Goal: Find specific page/section: Find specific page/section

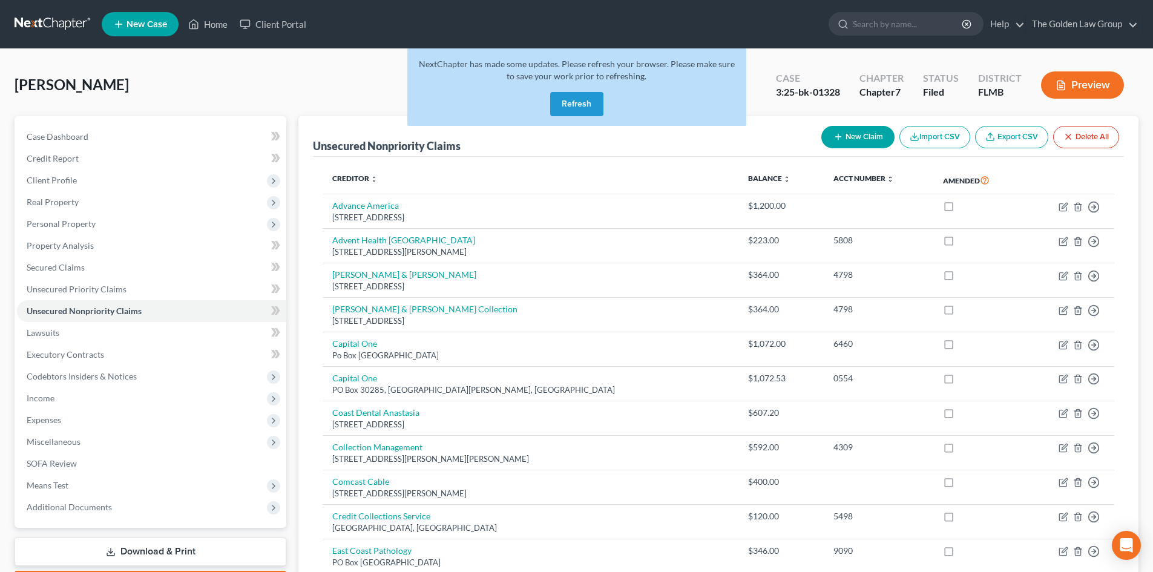
click at [50, 26] on link at bounding box center [53, 24] width 77 height 22
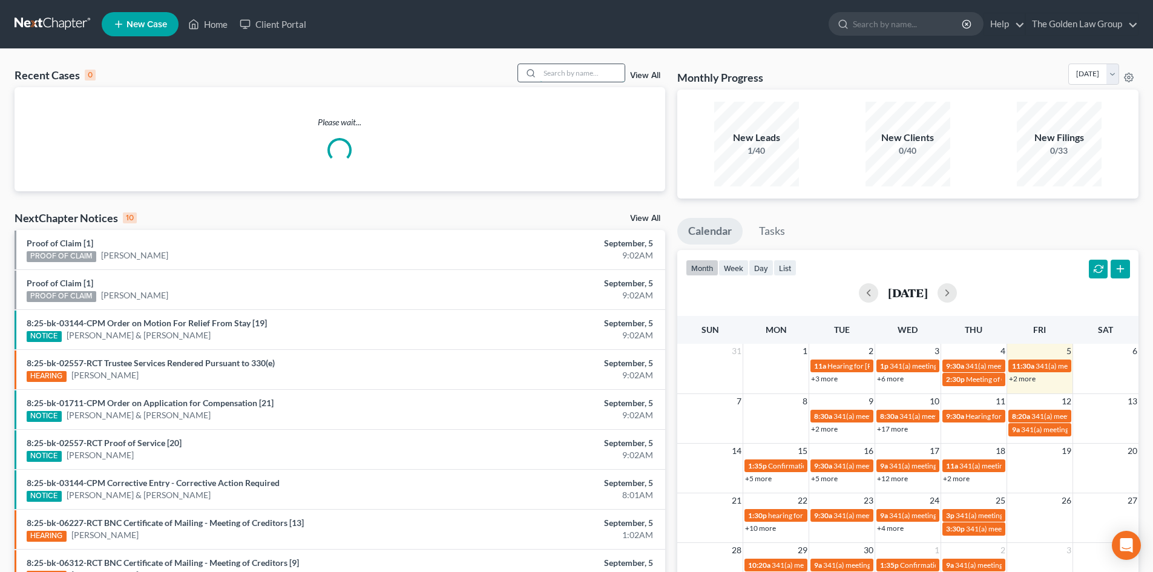
click at [562, 70] on input "search" at bounding box center [582, 73] width 85 height 18
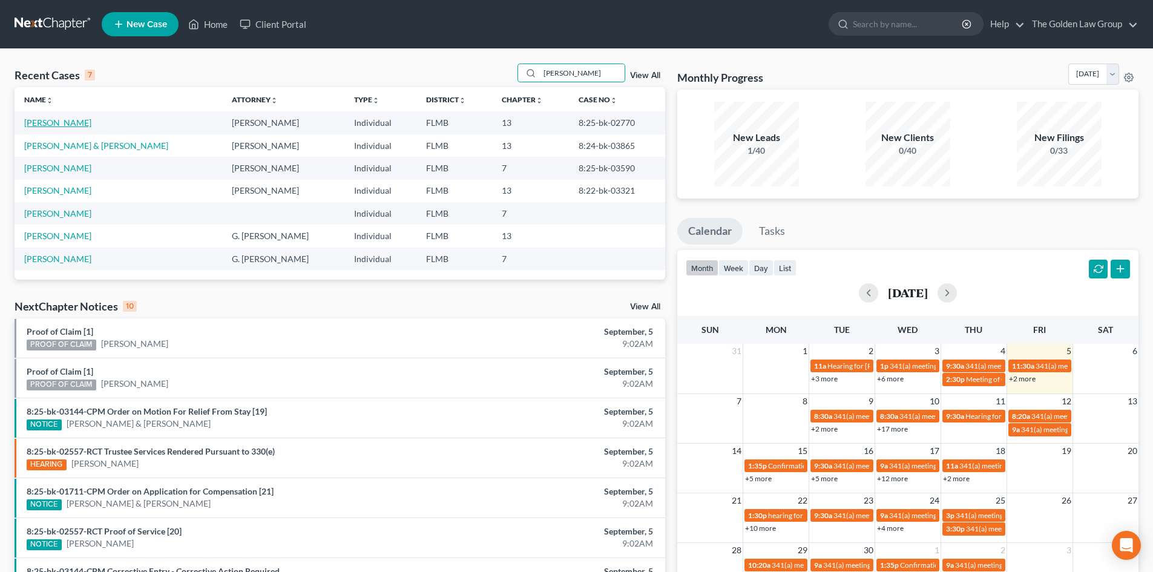
type input "[PERSON_NAME]"
click at [71, 123] on link "[PERSON_NAME]" at bounding box center [57, 122] width 67 height 10
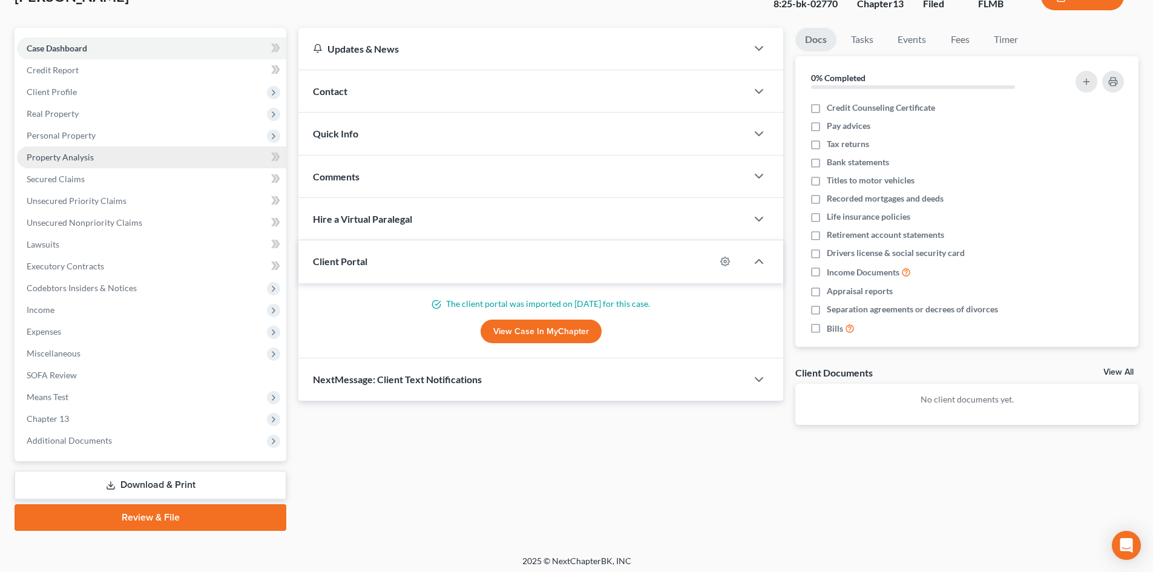
scroll to position [93, 0]
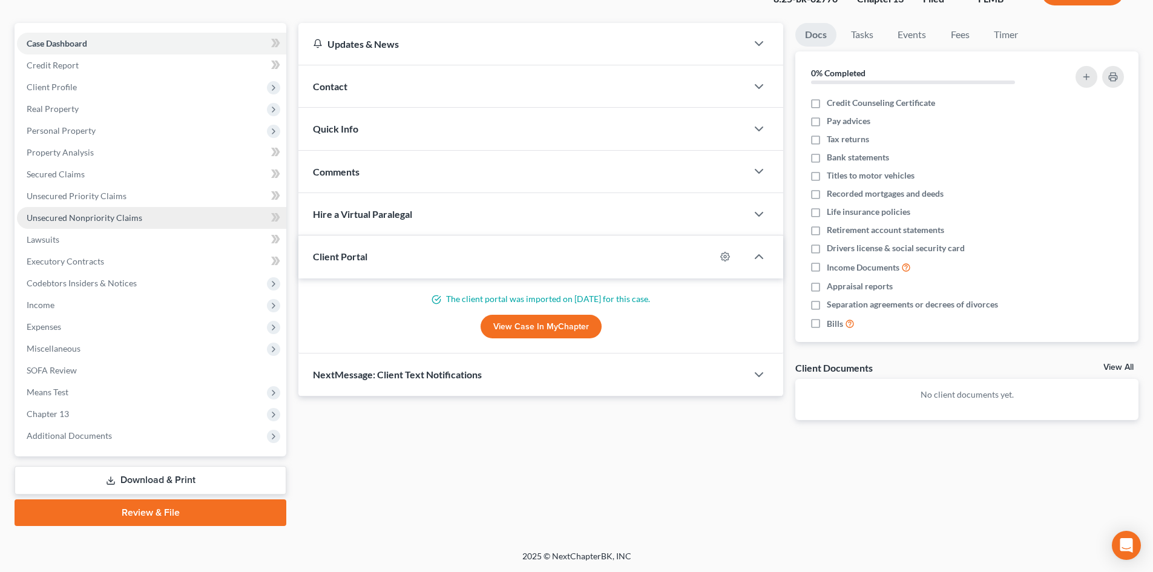
click at [88, 219] on span "Unsecured Nonpriority Claims" at bounding box center [85, 217] width 116 height 10
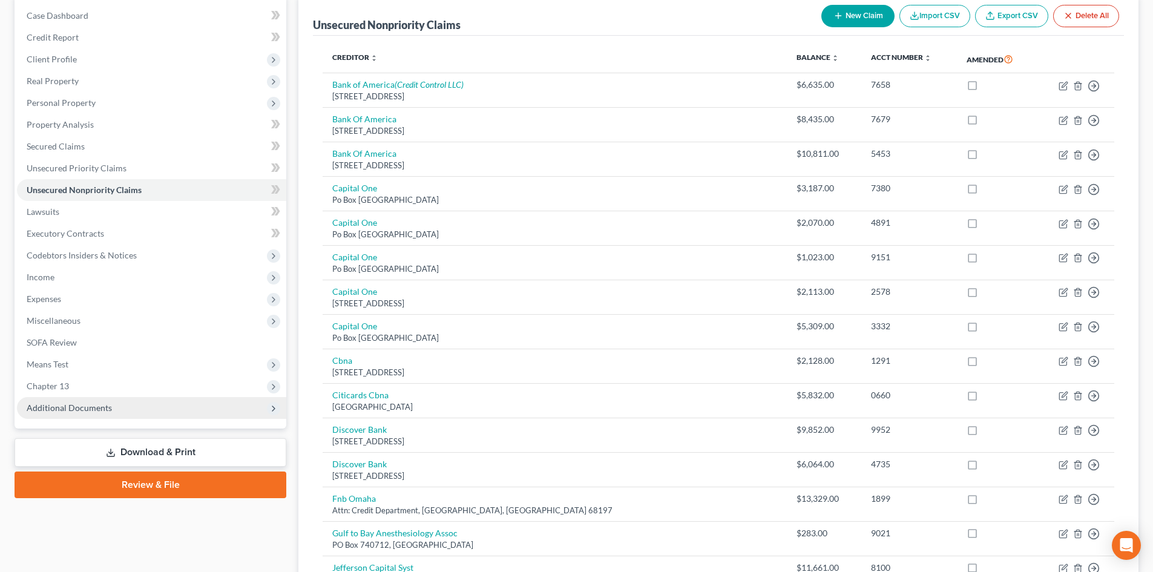
click at [111, 405] on span "Additional Documents" at bounding box center [151, 408] width 269 height 22
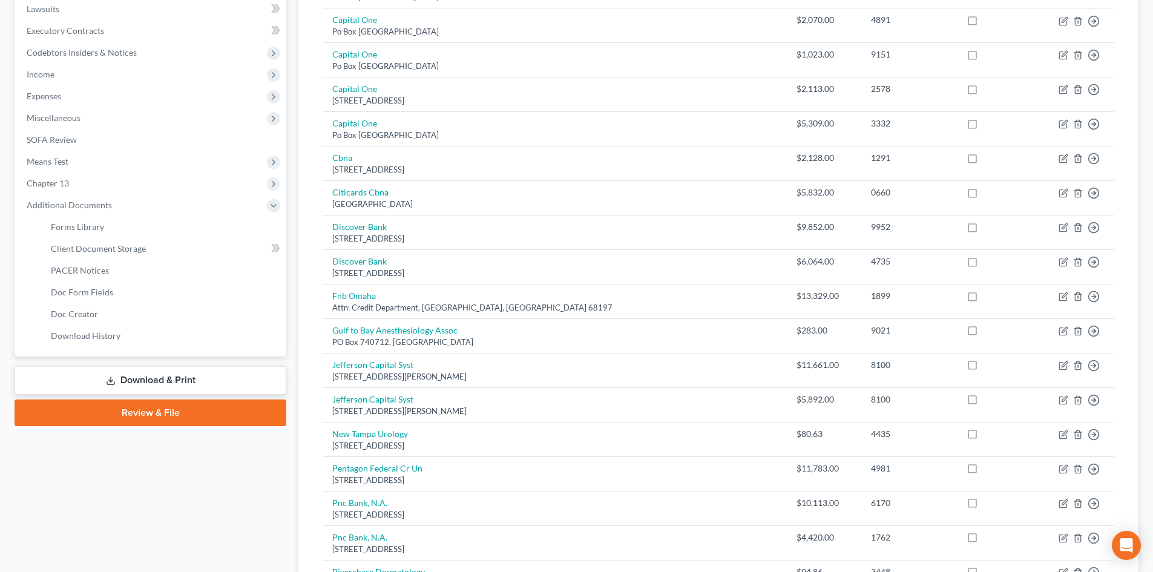
scroll to position [363, 0]
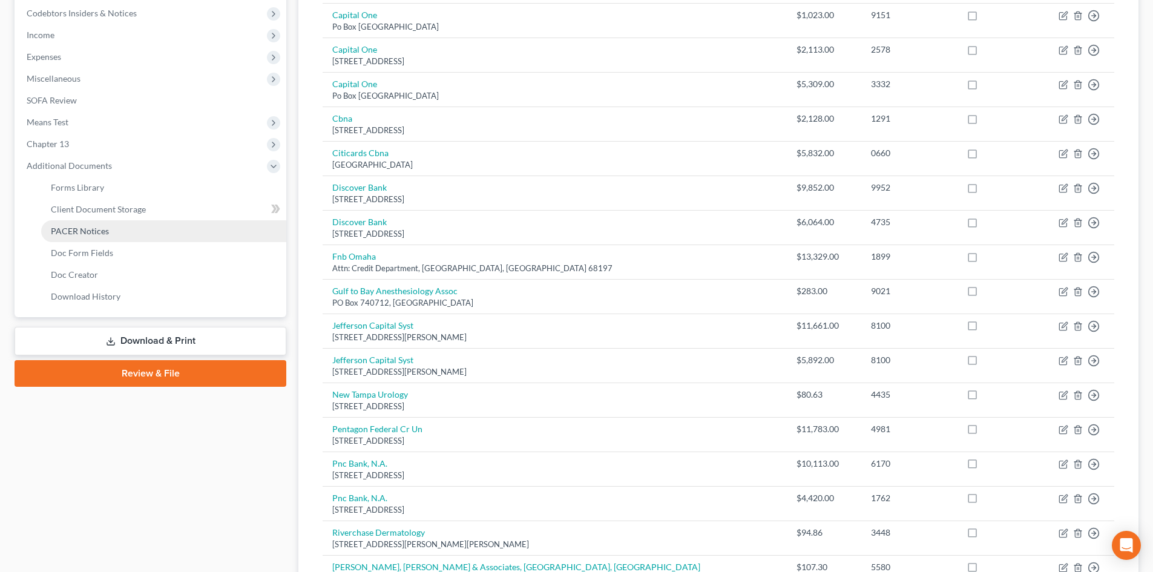
click at [106, 222] on link "PACER Notices" at bounding box center [163, 231] width 245 height 22
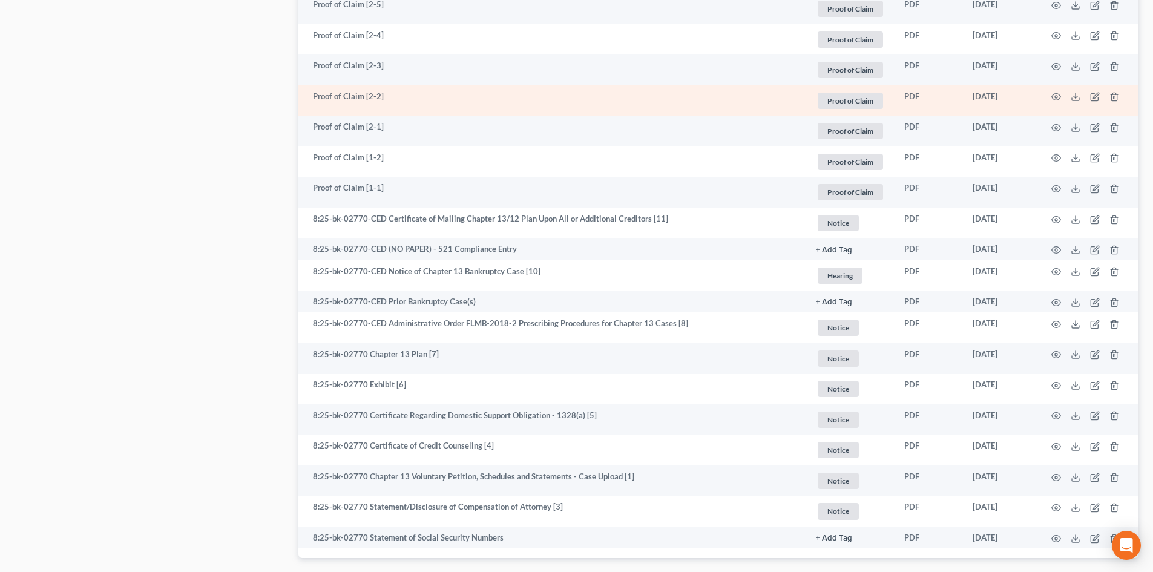
scroll to position [1937, 0]
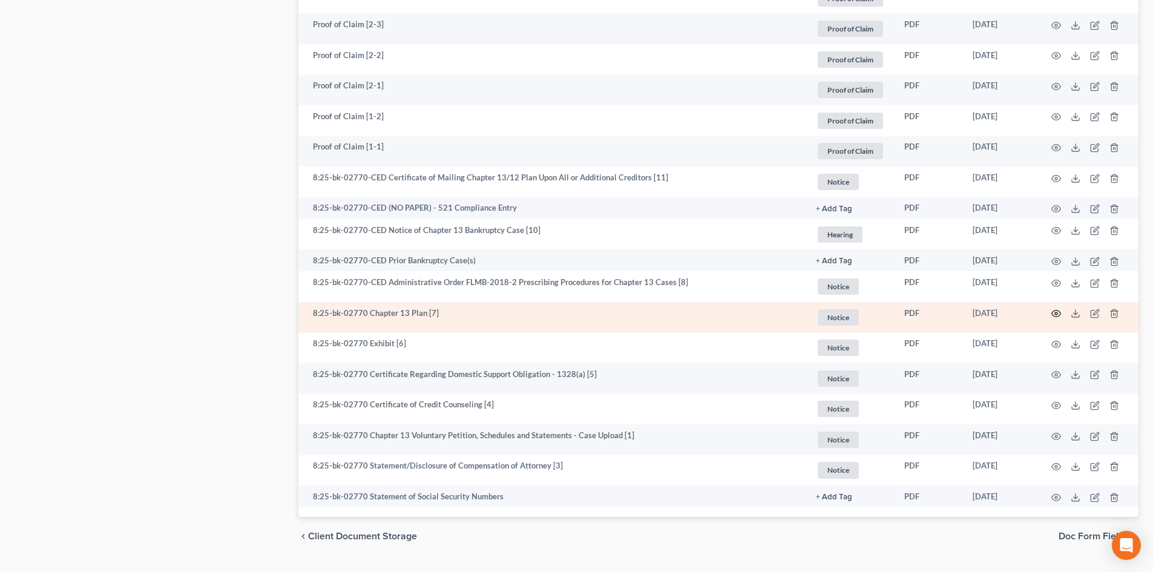
click at [1057, 311] on icon "button" at bounding box center [1056, 314] width 10 height 10
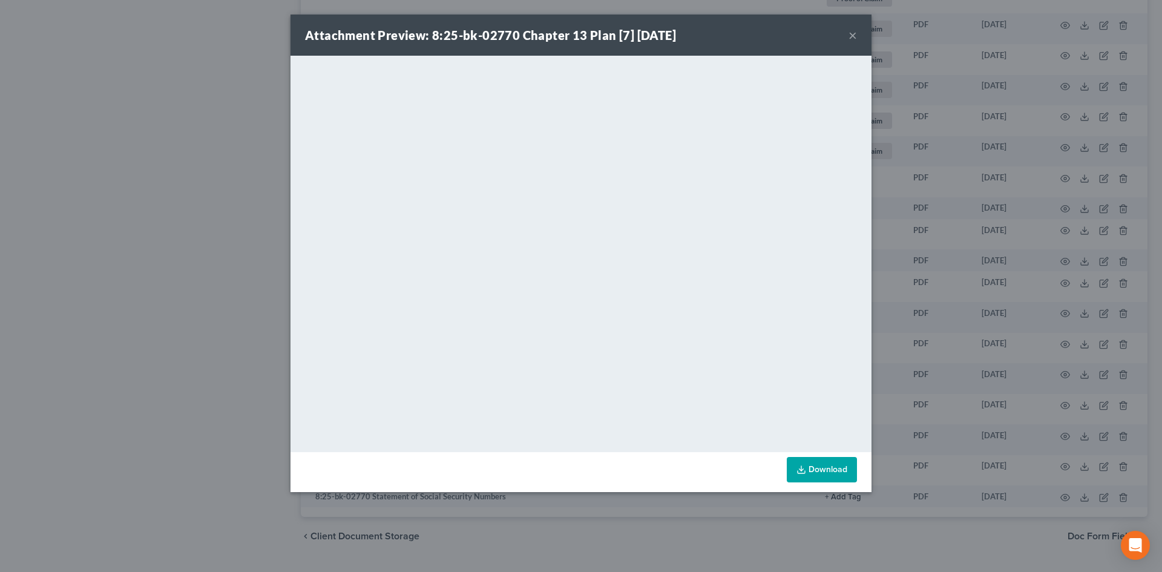
click at [854, 37] on button "×" at bounding box center [853, 35] width 8 height 15
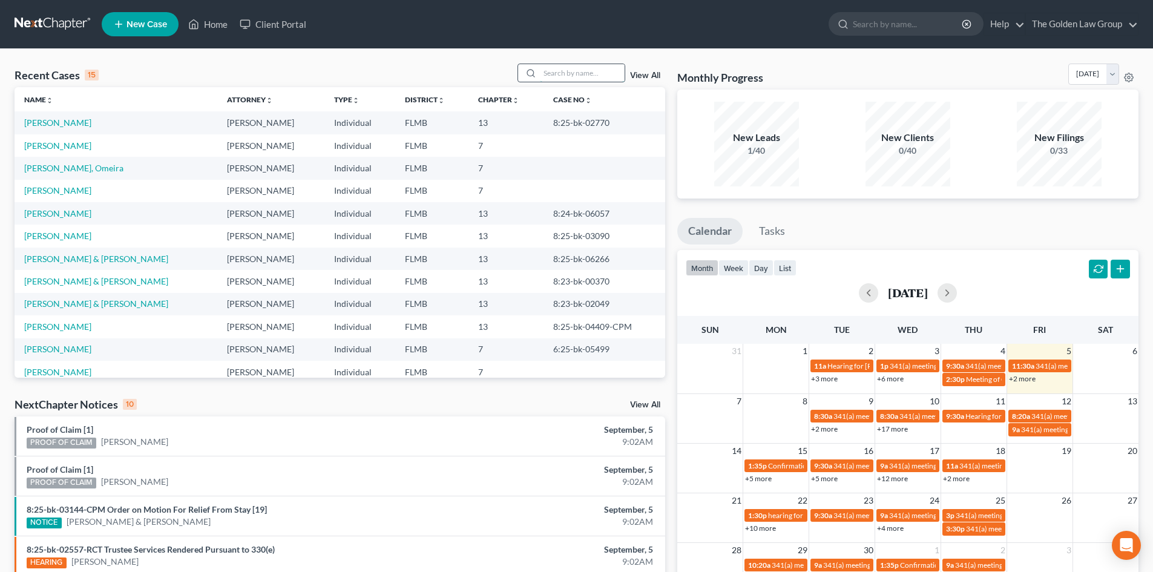
click at [579, 70] on input "search" at bounding box center [582, 73] width 85 height 18
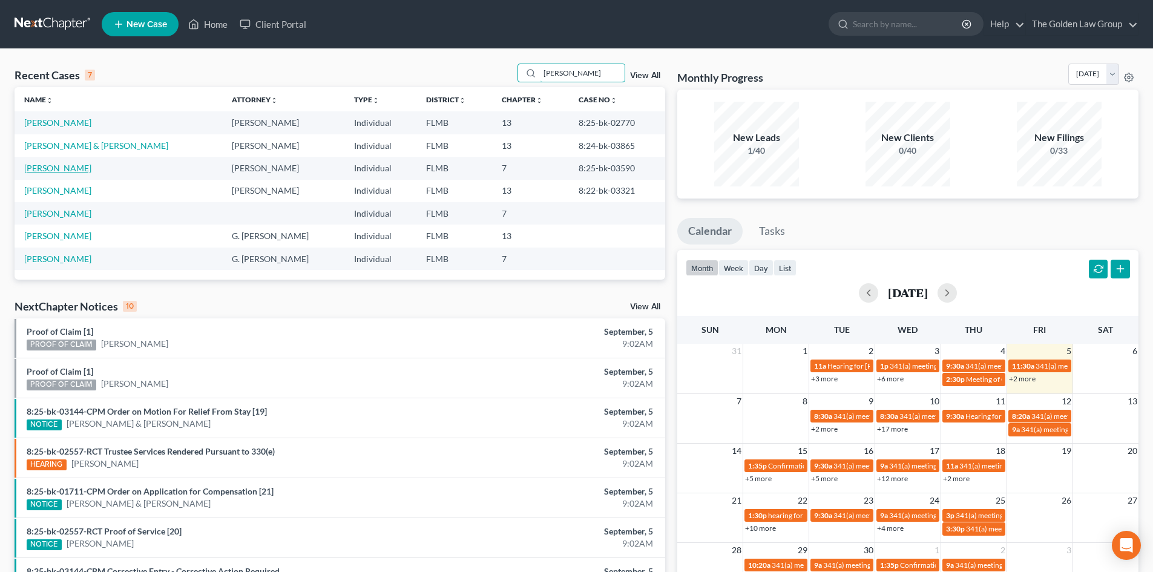
type input "[PERSON_NAME]"
click at [49, 169] on link "[PERSON_NAME]" at bounding box center [57, 168] width 67 height 10
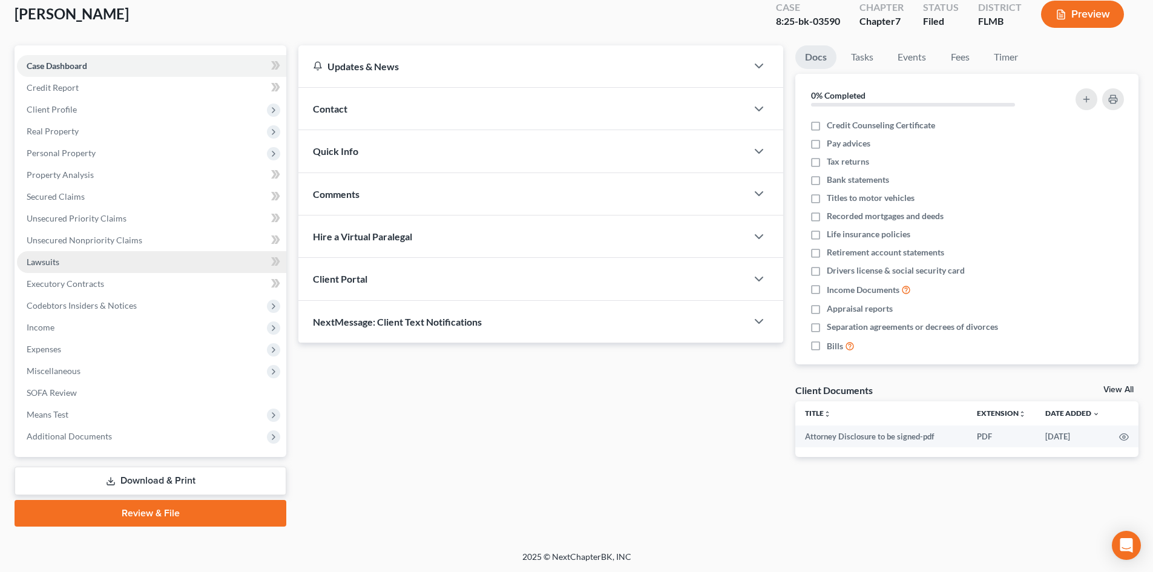
scroll to position [71, 0]
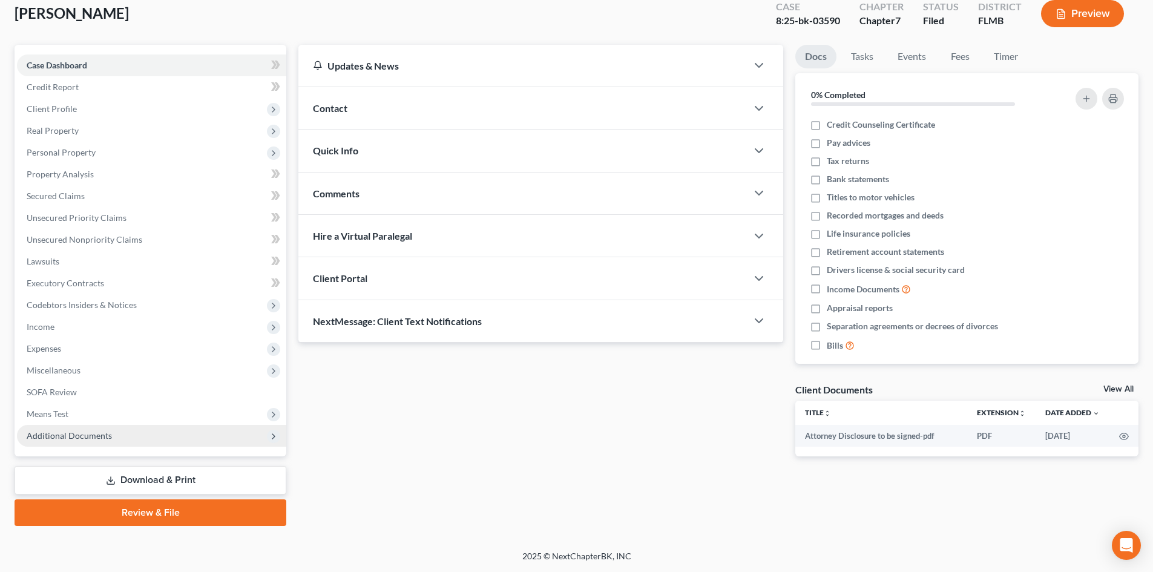
click at [131, 431] on span "Additional Documents" at bounding box center [151, 436] width 269 height 22
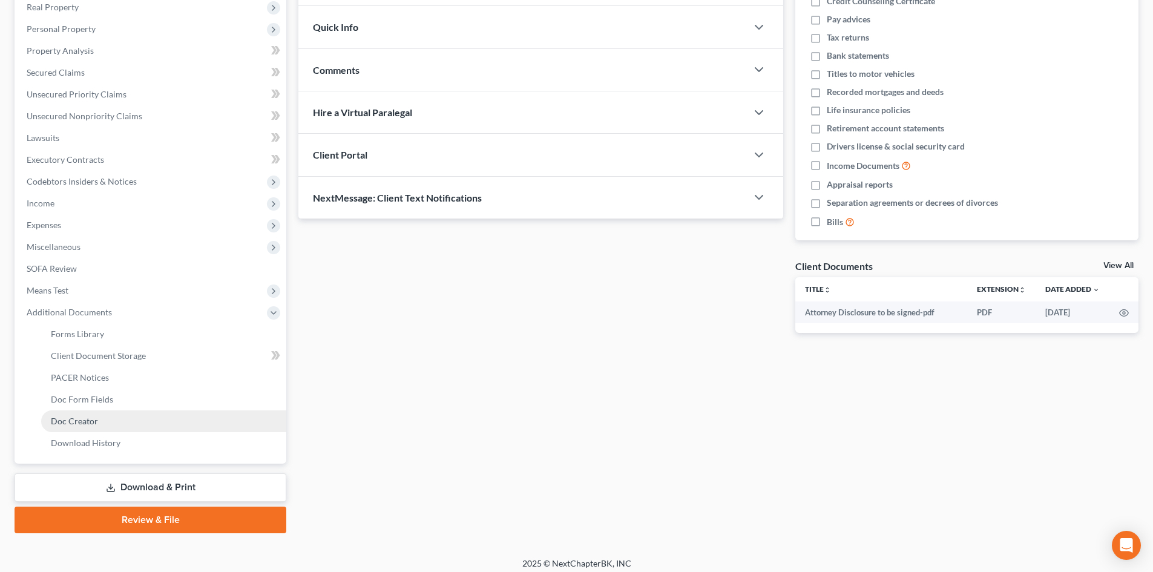
scroll to position [202, 0]
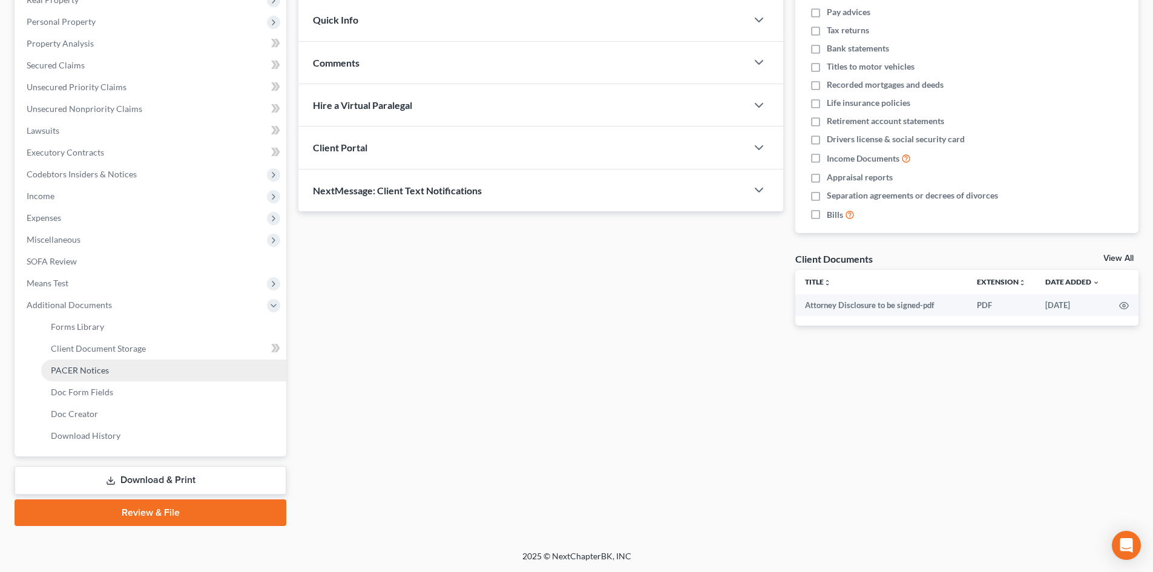
click at [99, 367] on span "PACER Notices" at bounding box center [80, 370] width 58 height 10
